Goal: Task Accomplishment & Management: Complete application form

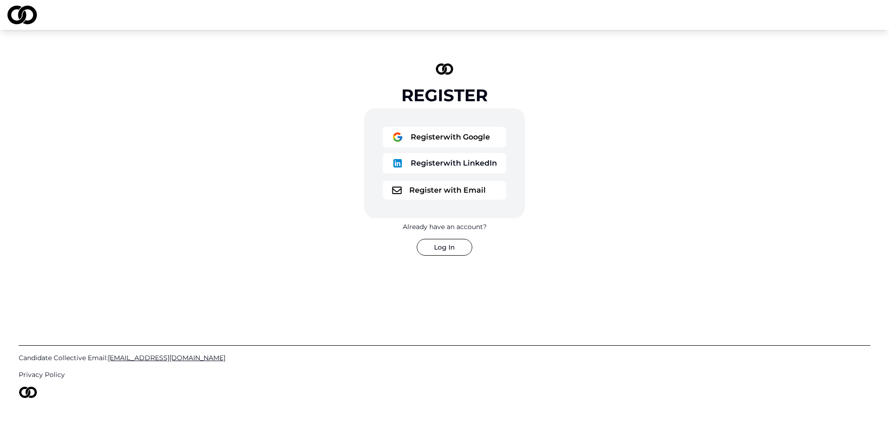
click at [402, 136] on img "button" at bounding box center [397, 137] width 11 height 11
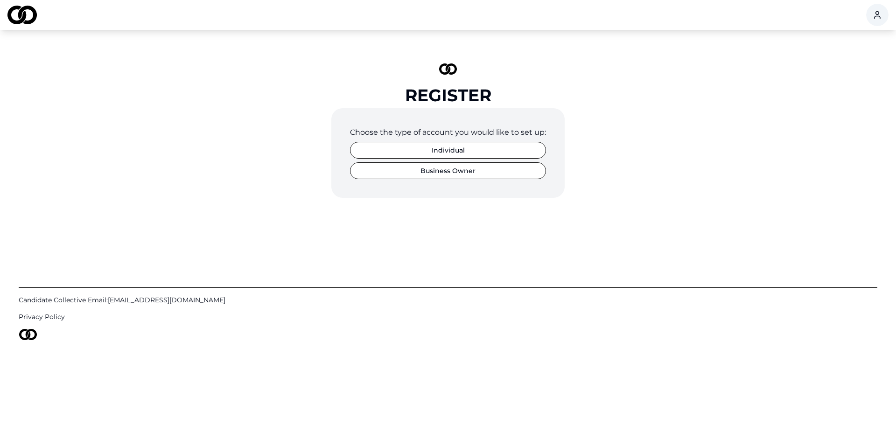
click at [451, 155] on button "Individual" at bounding box center [448, 150] width 196 height 17
